Goal: Find specific page/section: Find specific page/section

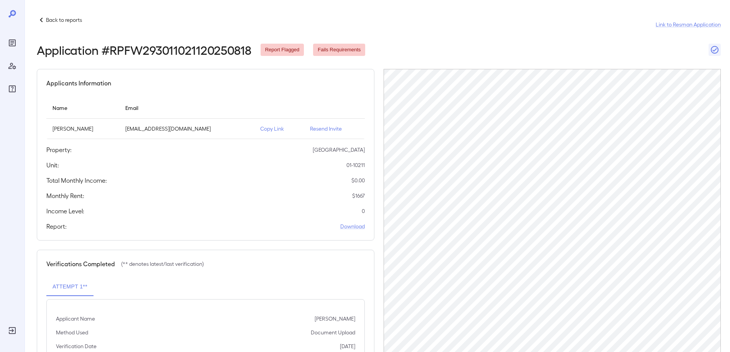
click at [43, 21] on icon at bounding box center [41, 19] width 9 height 9
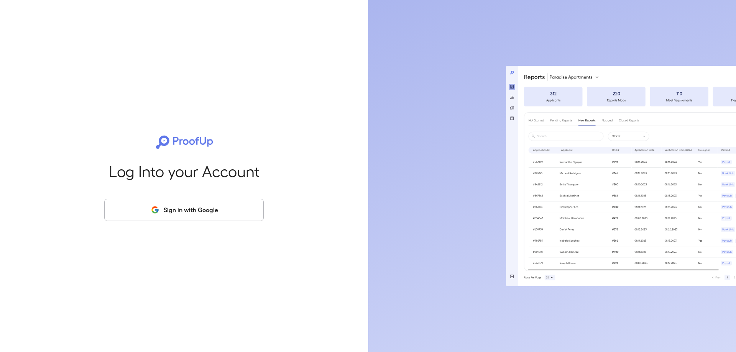
click at [164, 215] on button "Sign in with Google" at bounding box center [183, 210] width 159 height 22
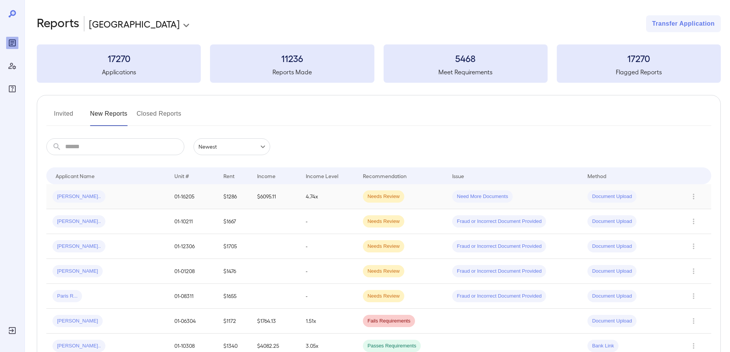
click at [476, 192] on div "Need More Documents" at bounding box center [482, 196] width 61 height 12
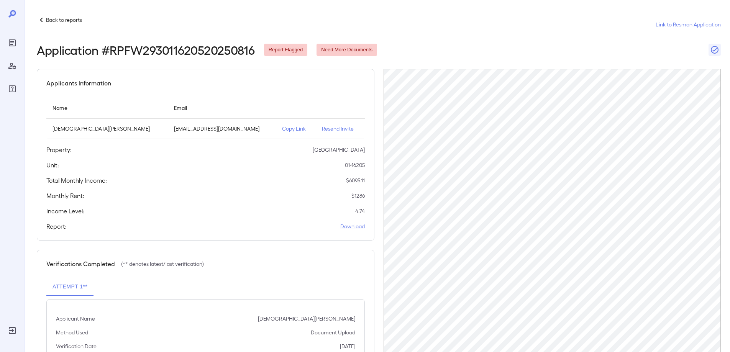
click at [39, 19] on icon at bounding box center [41, 19] width 9 height 9
